Goal: Transaction & Acquisition: Book appointment/travel/reservation

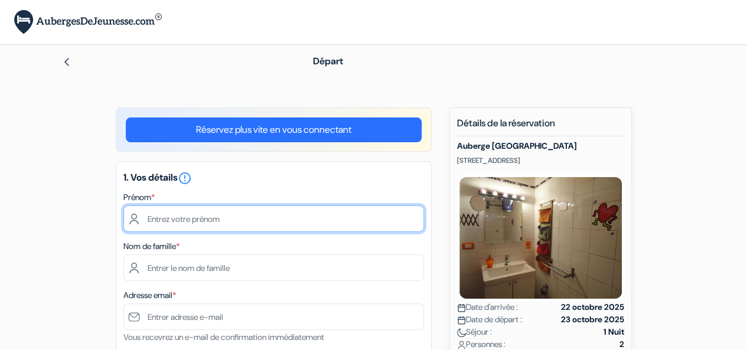
click at [234, 217] on input "text" at bounding box center [273, 218] width 300 height 27
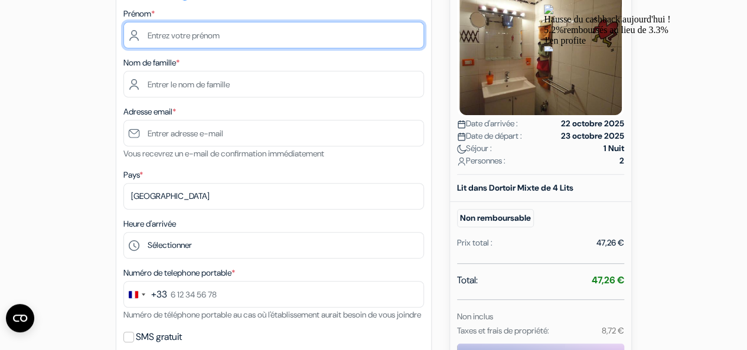
click at [222, 35] on input "text" at bounding box center [273, 35] width 300 height 27
type input "Léa"
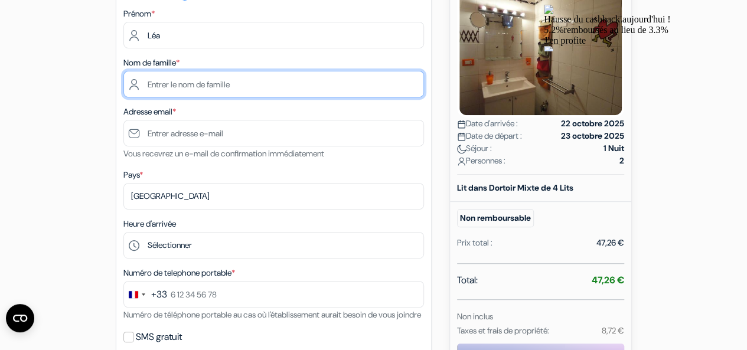
type input "Montes"
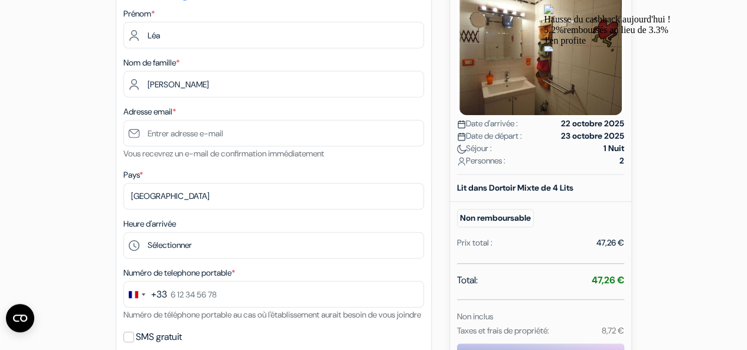
type input "[EMAIL_ADDRESS][DOMAIN_NAME]"
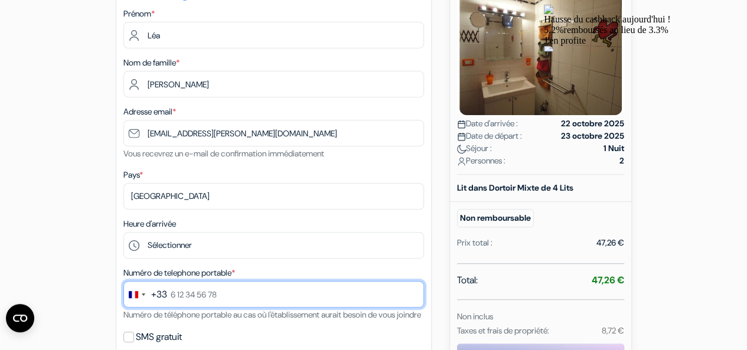
type input "0695462341"
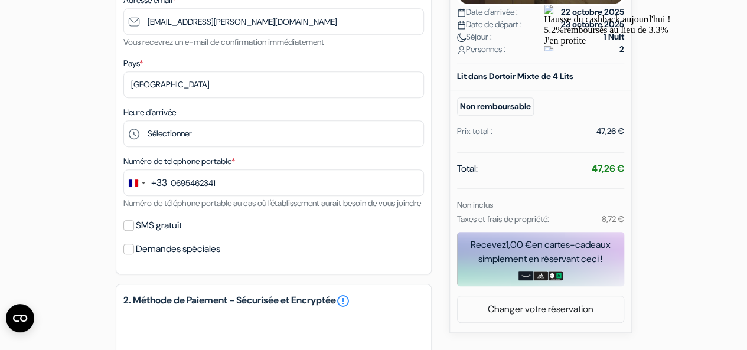
scroll to position [297, 0]
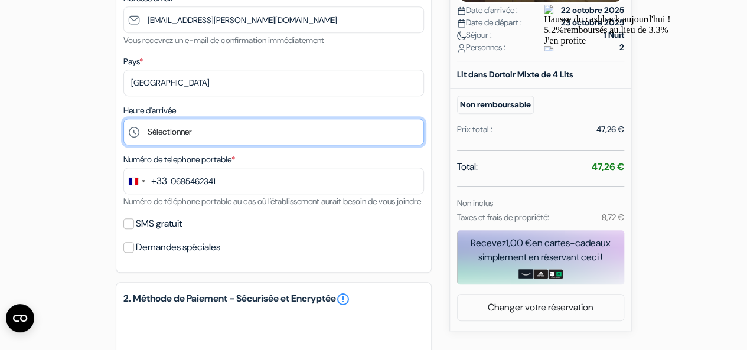
click at [176, 136] on select "Sélectionner 14:00 15:00 16:00 17:00 18:00 19:00 20:00 21:00 22:00 23:00" at bounding box center [273, 132] width 300 height 27
drag, startPoint x: 176, startPoint y: 136, endPoint x: 179, endPoint y: 101, distance: 34.9
click at [176, 136] on select "Sélectionner 14:00 15:00 16:00 17:00 18:00 19:00 20:00 21:00 22:00 23:00" at bounding box center [273, 132] width 300 height 27
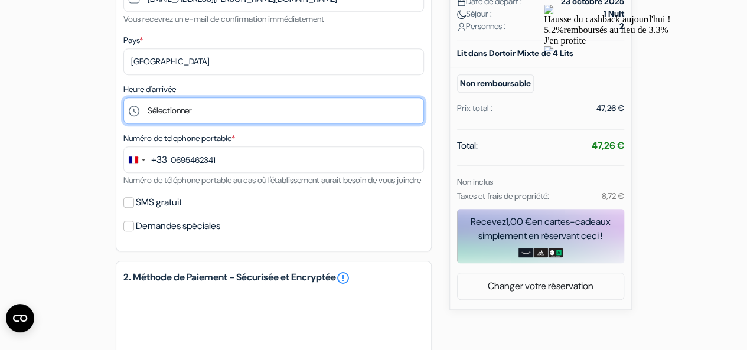
scroll to position [280, 0]
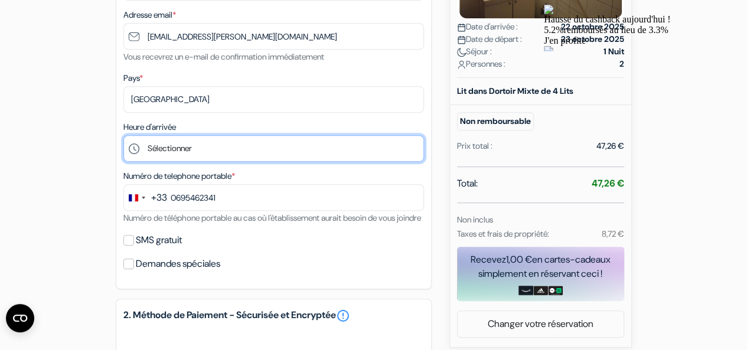
click at [186, 155] on select "Sélectionner 14:00 15:00 16:00 17:00 18:00 19:00 20:00 21:00 22:00 23:00" at bounding box center [273, 148] width 300 height 27
select select "15"
click at [123, 136] on select "Sélectionner 14:00 15:00 16:00 17:00 18:00 19:00 20:00 21:00 22:00 23:00" at bounding box center [273, 148] width 300 height 27
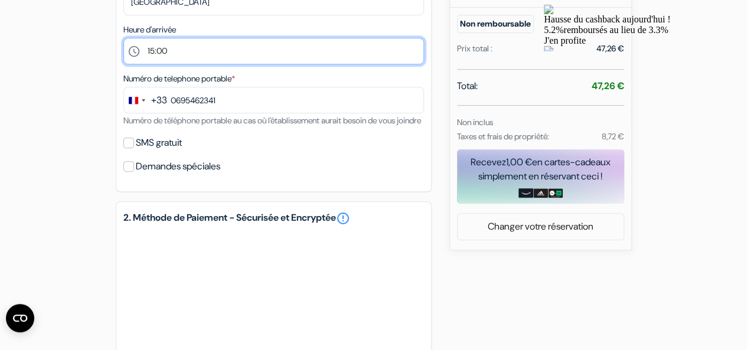
scroll to position [404, 0]
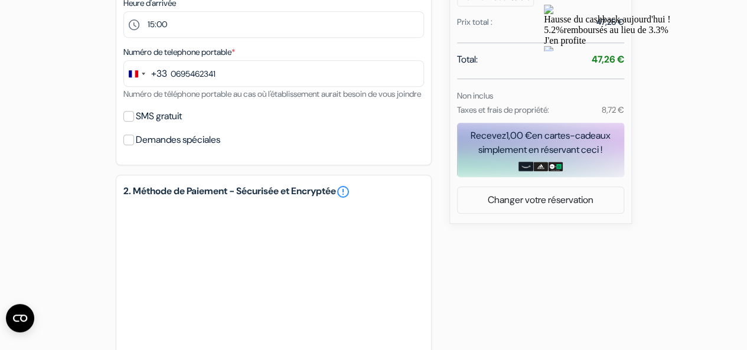
click at [193, 148] on label "Demandes spéciales" at bounding box center [178, 140] width 84 height 17
click at [134, 145] on input "Demandes spéciales" at bounding box center [128, 140] width 11 height 11
checkbox input "true"
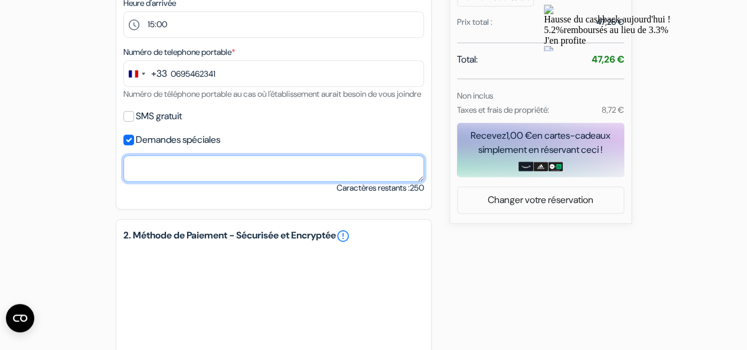
click at [176, 182] on textarea at bounding box center [273, 168] width 300 height 27
type textarea "B"
drag, startPoint x: 208, startPoint y: 184, endPoint x: 157, endPoint y: 178, distance: 51.2
click at [157, 178] on textarea "Hello ! We planned" at bounding box center [273, 168] width 300 height 27
paste textarea "Our arrival in Pisa is scheduled for 2 PM. So we will arrive around 2:30 PM."
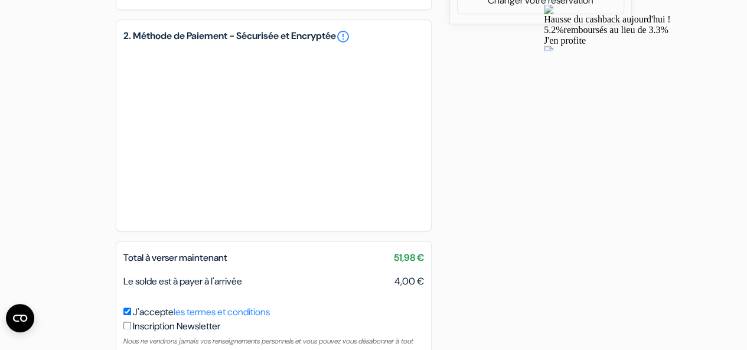
scroll to position [605, 0]
type textarea "Hello ! Our arrival in Pisa is scheduled for 2 PM. So we will arrive around 2:3…"
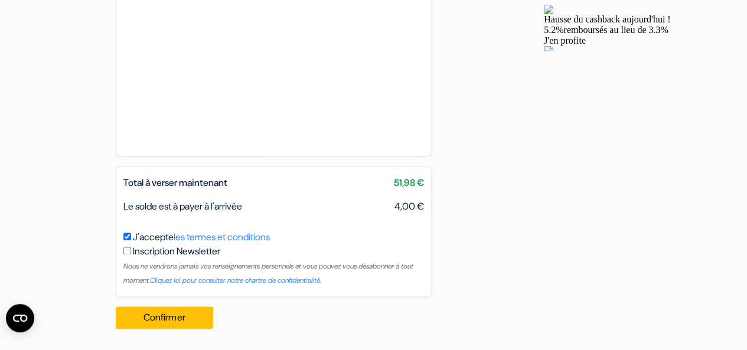
scroll to position [693, 0]
click at [191, 316] on button "Confirmer Loading..." at bounding box center [165, 317] width 98 height 22
